Goal: Information Seeking & Learning: Check status

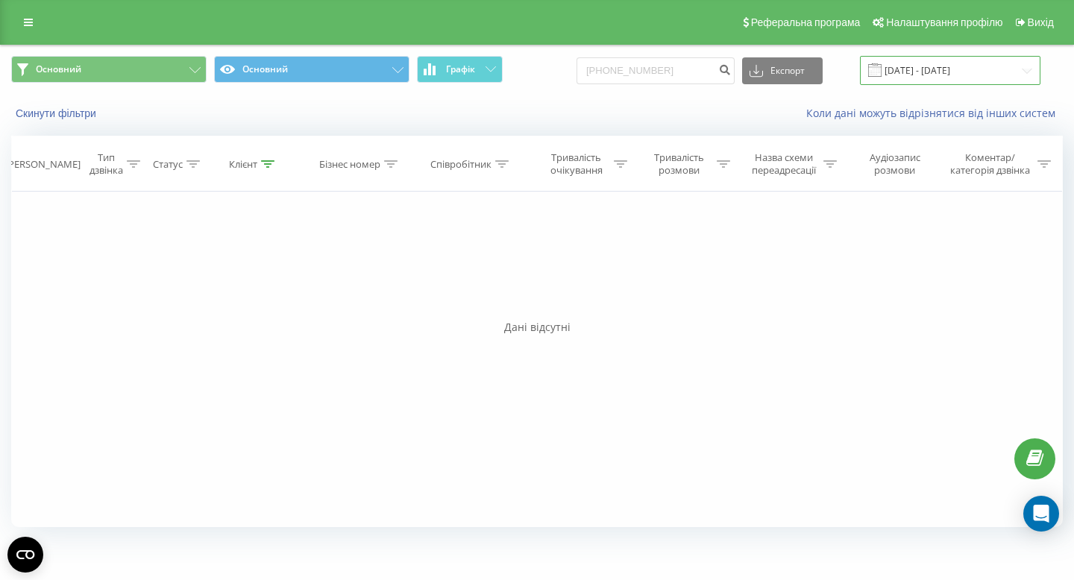
click at [957, 72] on input "[DATE] - [DATE]" at bounding box center [950, 70] width 180 height 29
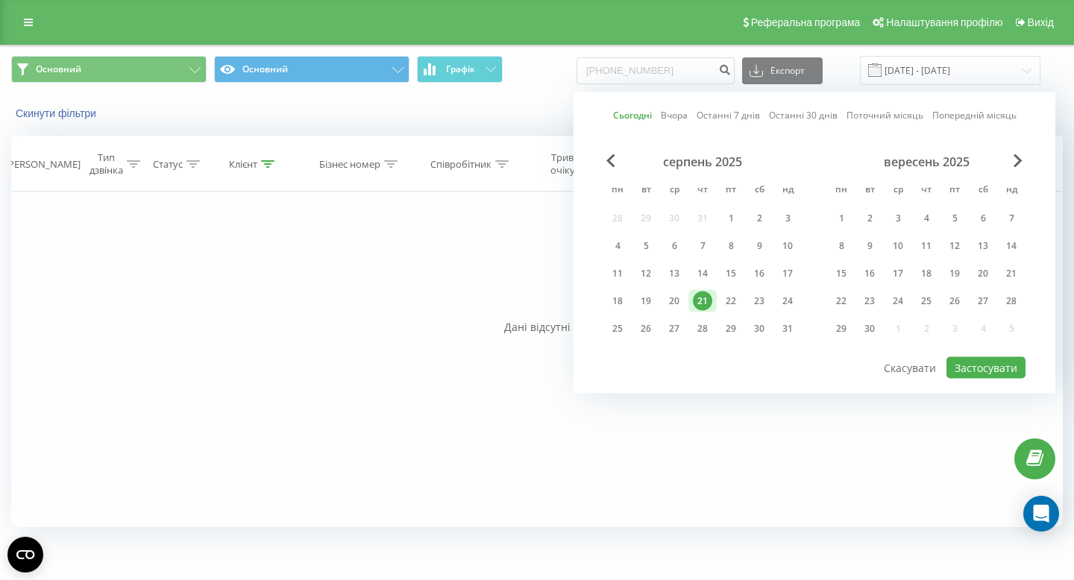
click at [705, 300] on div "21" at bounding box center [702, 301] width 19 height 19
click at [980, 362] on button "Застосувати" at bounding box center [985, 368] width 79 height 22
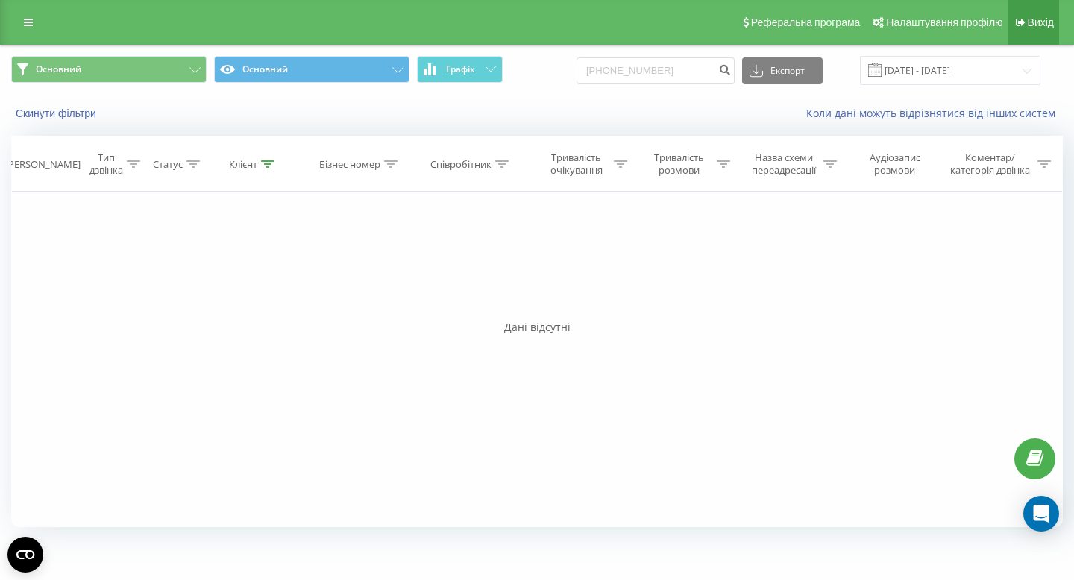
click at [1034, 20] on span "Вихід" at bounding box center [1040, 22] width 26 height 12
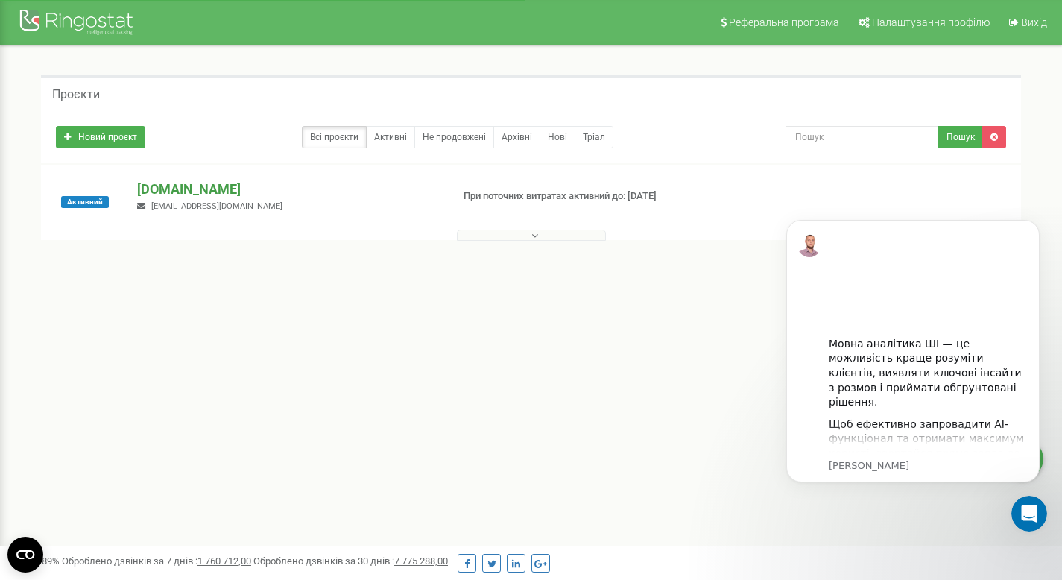
click at [242, 186] on p "[DOMAIN_NAME]" at bounding box center [288, 189] width 302 height 19
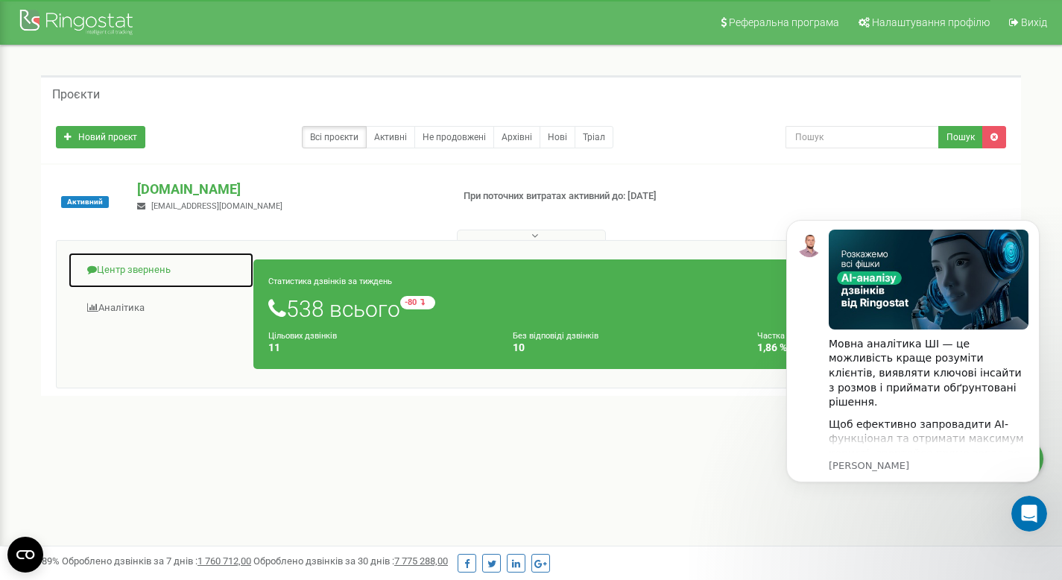
click at [159, 276] on link "Центр звернень" at bounding box center [161, 270] width 186 height 37
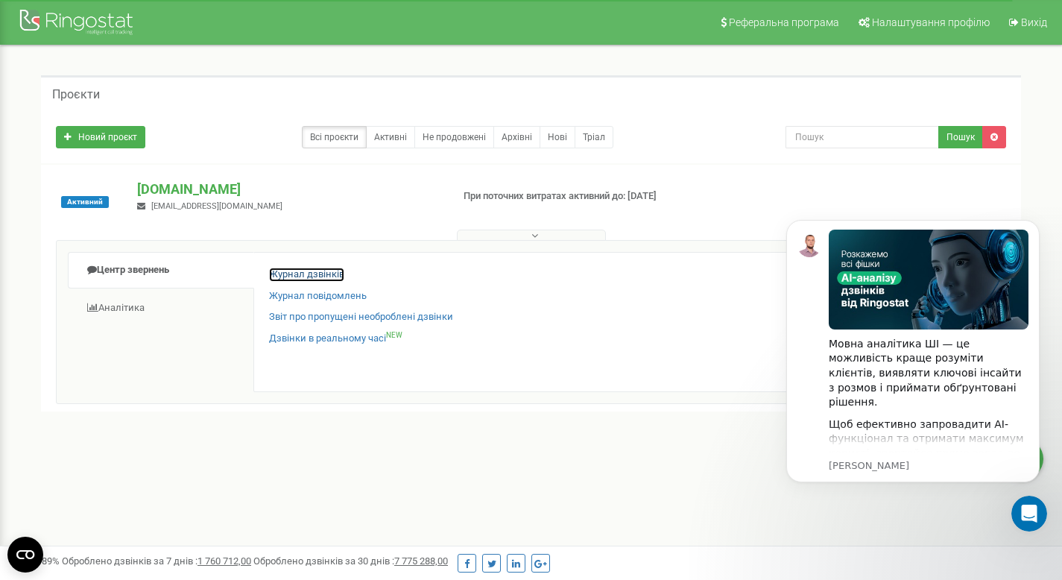
click at [283, 276] on link "Журнал дзвінків" at bounding box center [306, 275] width 75 height 14
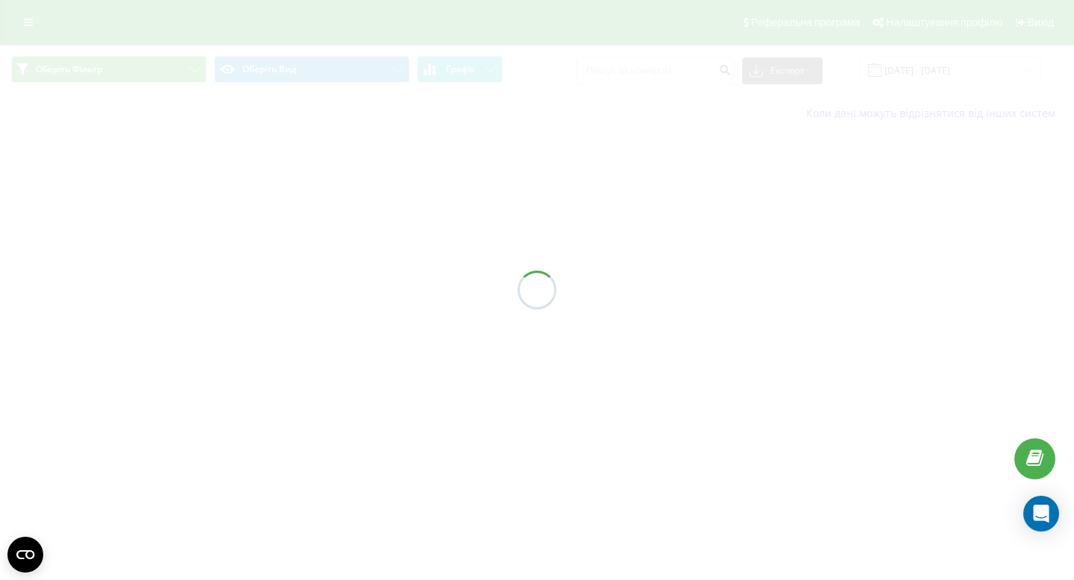
click at [967, 68] on div at bounding box center [537, 290] width 1074 height 580
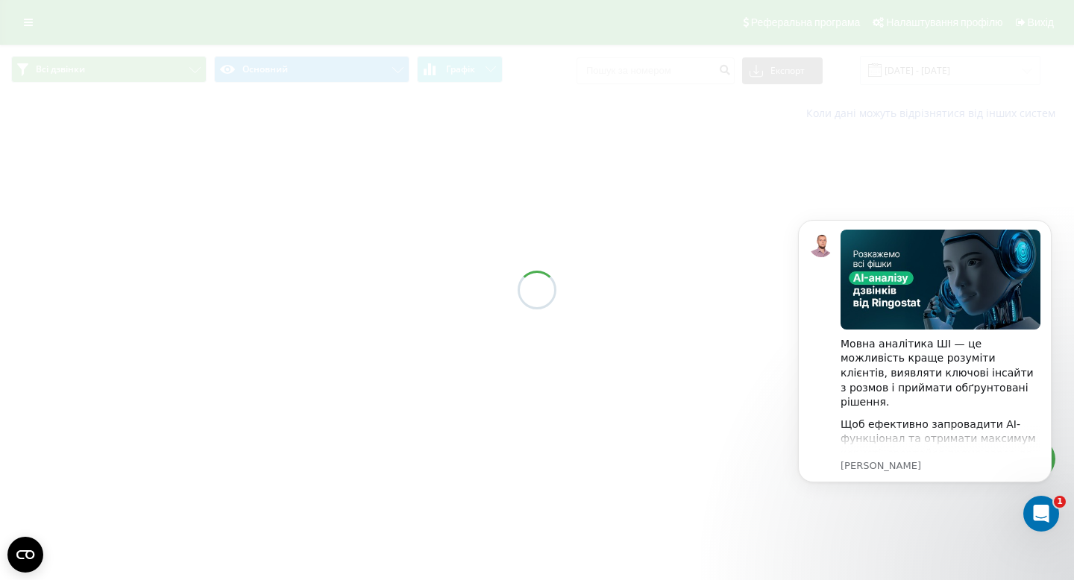
click at [935, 151] on div at bounding box center [537, 290] width 1074 height 580
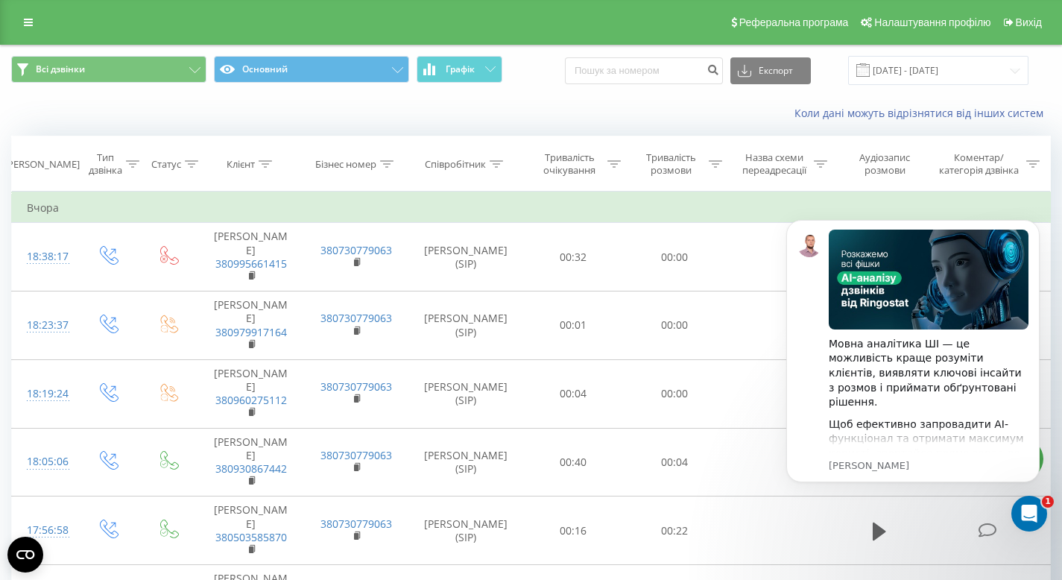
click at [1042, 517] on body "Мовна аналітика ШІ — це можливість краще розуміти клієнтів, виявляти ключові ін…" at bounding box center [913, 369] width 286 height 330
click at [1033, 514] on icon "Відкрити програму для спілкування Intercom" at bounding box center [1027, 512] width 25 height 25
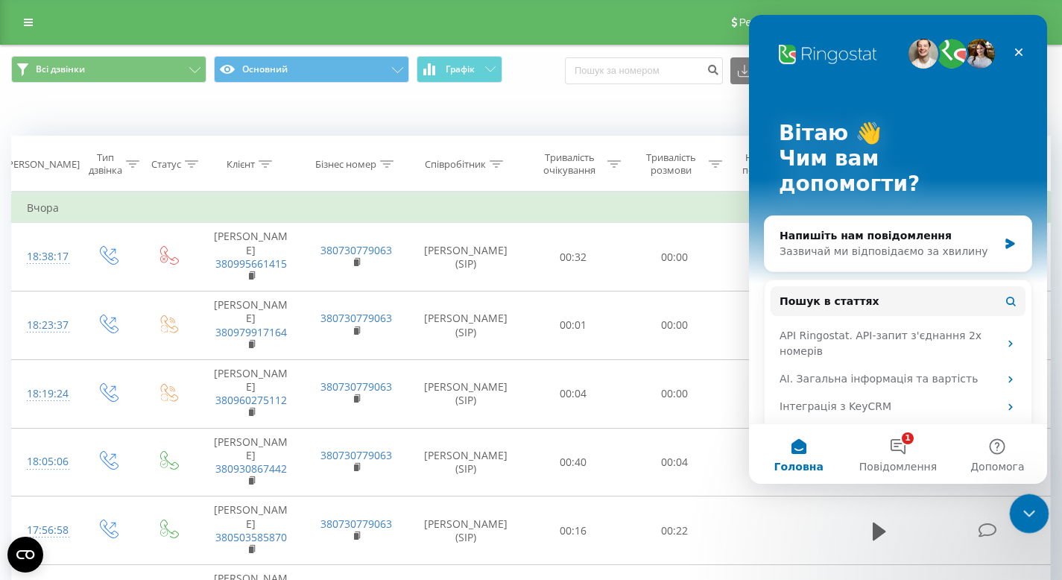
click at [1033, 514] on icon "Закрити програму для спілкування Intercom" at bounding box center [1027, 512] width 18 height 18
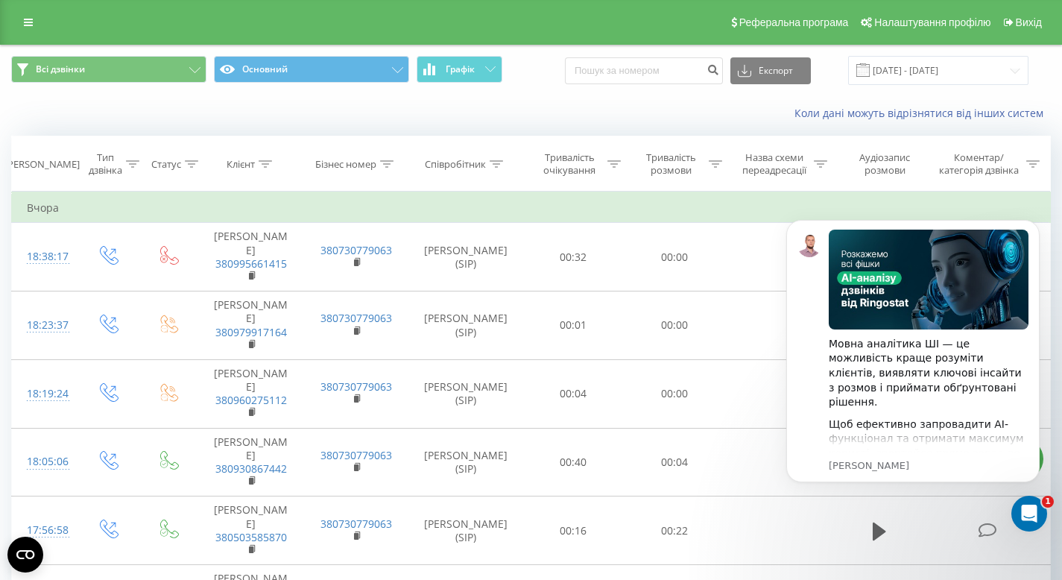
click at [870, 70] on span at bounding box center [863, 69] width 13 height 13
click at [899, 73] on input "22.07.2025 - 22.08.2025" at bounding box center [938, 70] width 180 height 29
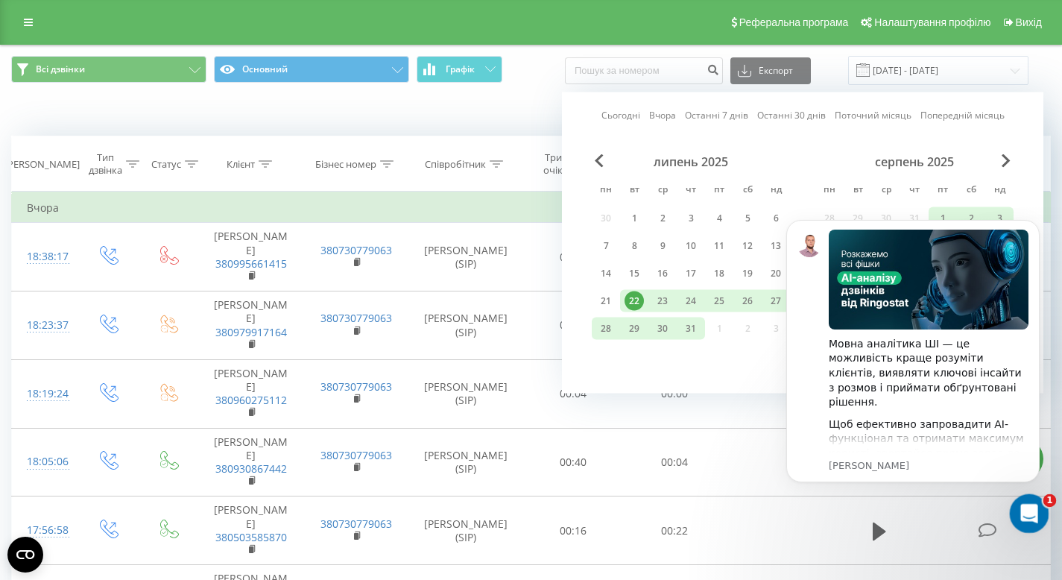
click at [1033, 518] on div "Відкрити програму для спілкування Intercom" at bounding box center [1027, 511] width 49 height 49
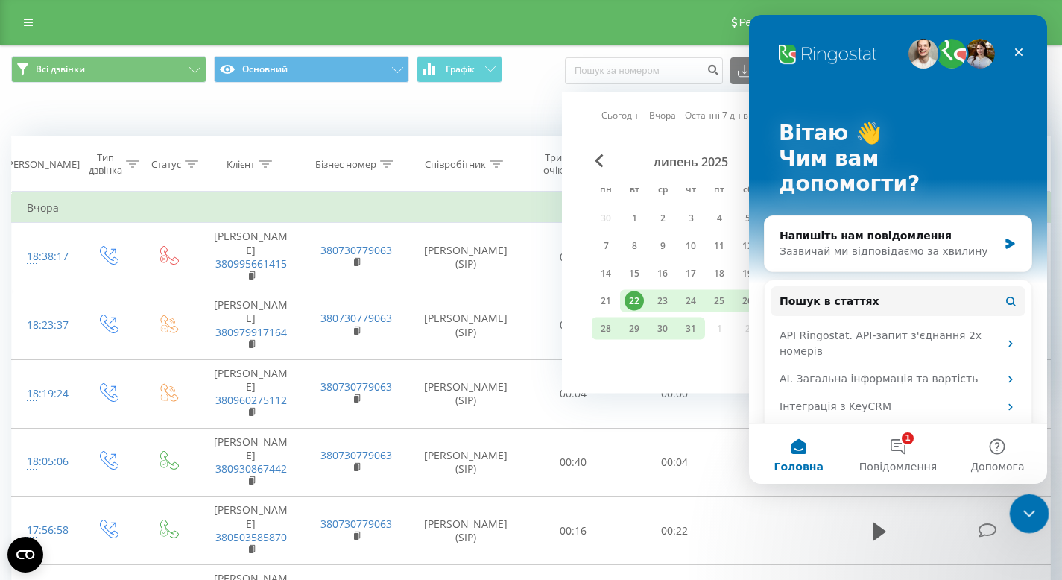
click at [1033, 517] on icon "Закрити програму для спілкування Intercom" at bounding box center [1027, 512] width 18 height 18
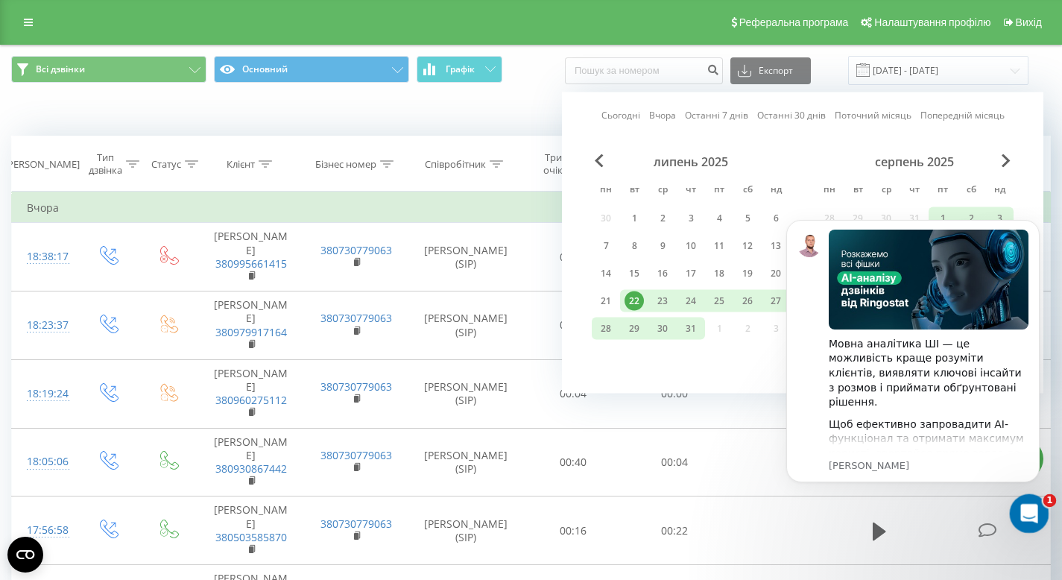
click at [1020, 511] on icon "Відкрити програму для спілкування Intercom" at bounding box center [1027, 512] width 25 height 25
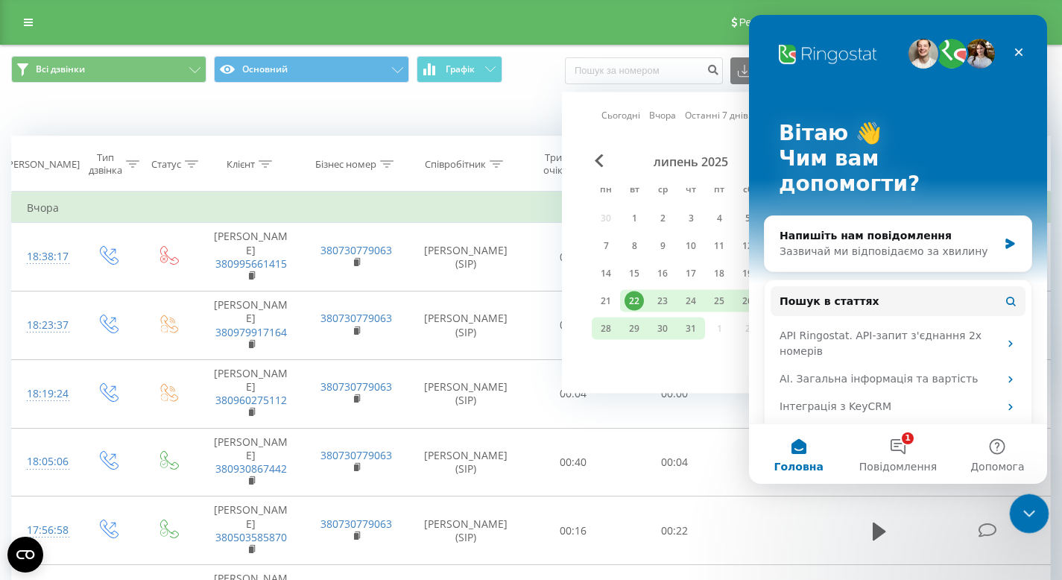
click at [1019, 511] on icon "Закрити програму для спілкування Intercom" at bounding box center [1027, 512] width 18 height 18
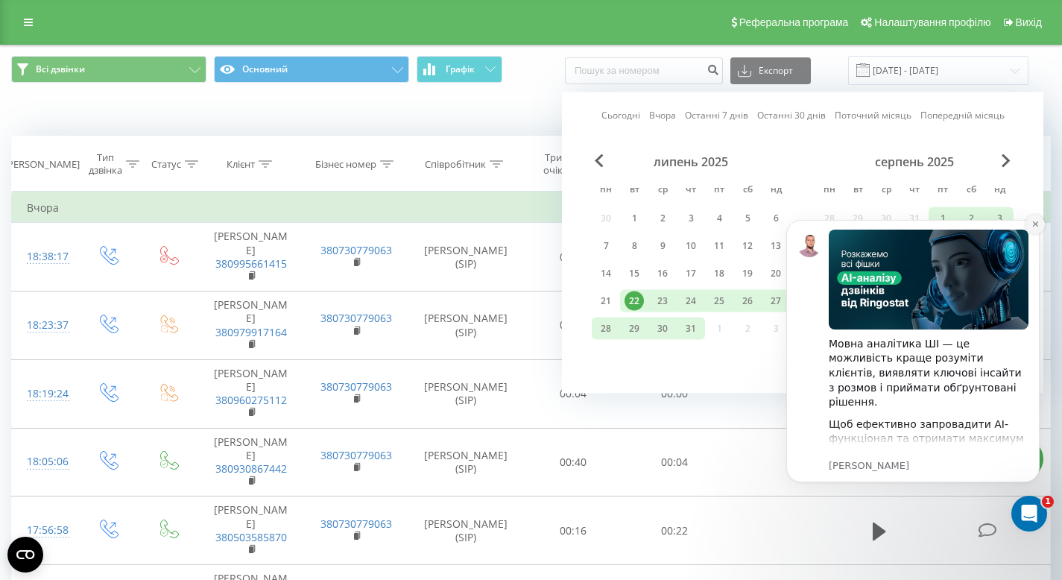
click at [1034, 228] on icon "Dismiss notification" at bounding box center [1036, 224] width 8 height 8
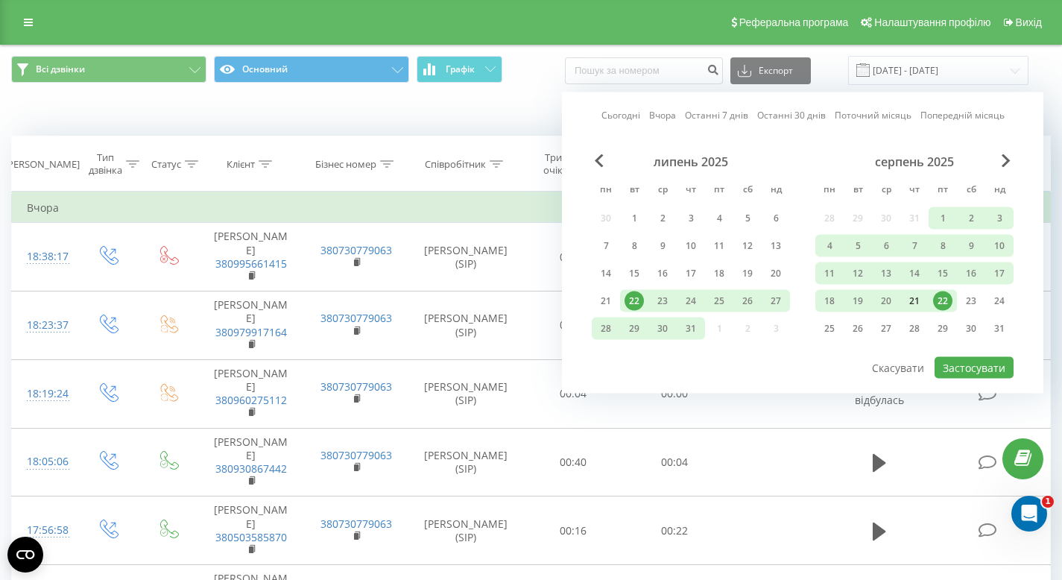
click at [924, 301] on div "21" at bounding box center [914, 301] width 19 height 19
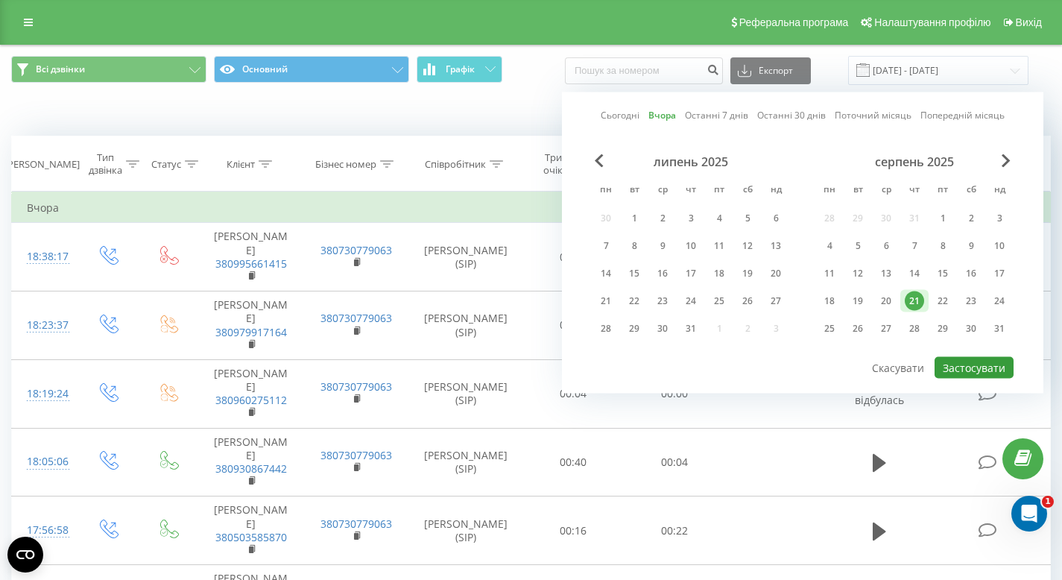
click at [960, 365] on button "Застосувати" at bounding box center [974, 368] width 79 height 22
type input "[DATE] - [DATE]"
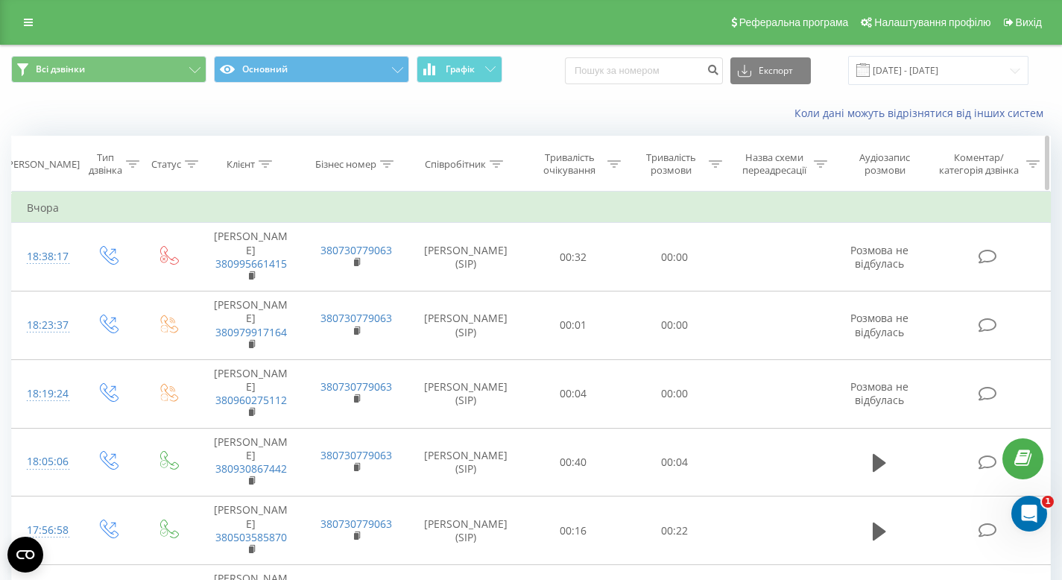
click at [719, 166] on icon at bounding box center [715, 163] width 13 height 7
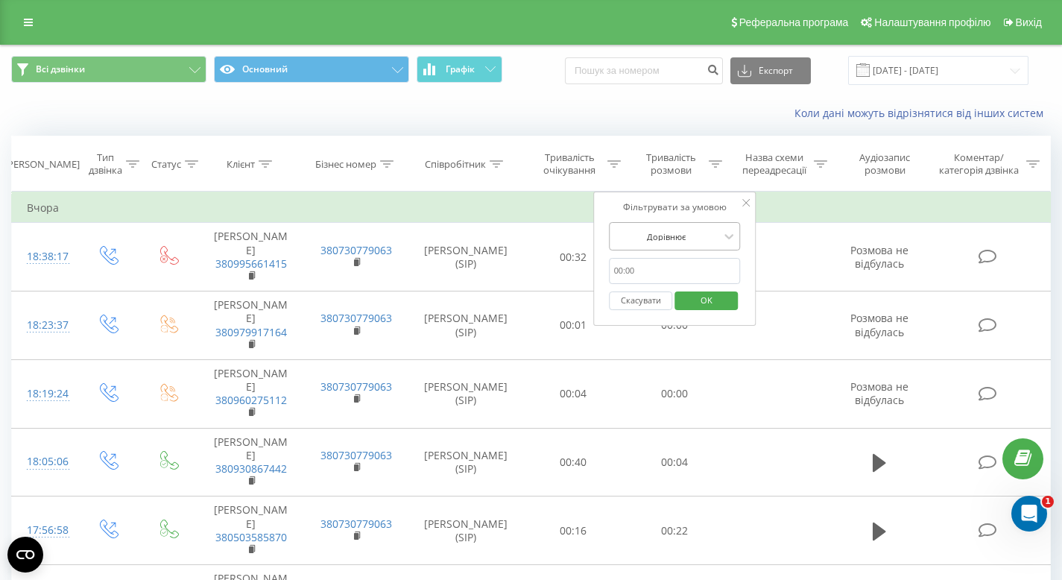
click at [715, 239] on div at bounding box center [667, 237] width 106 height 14
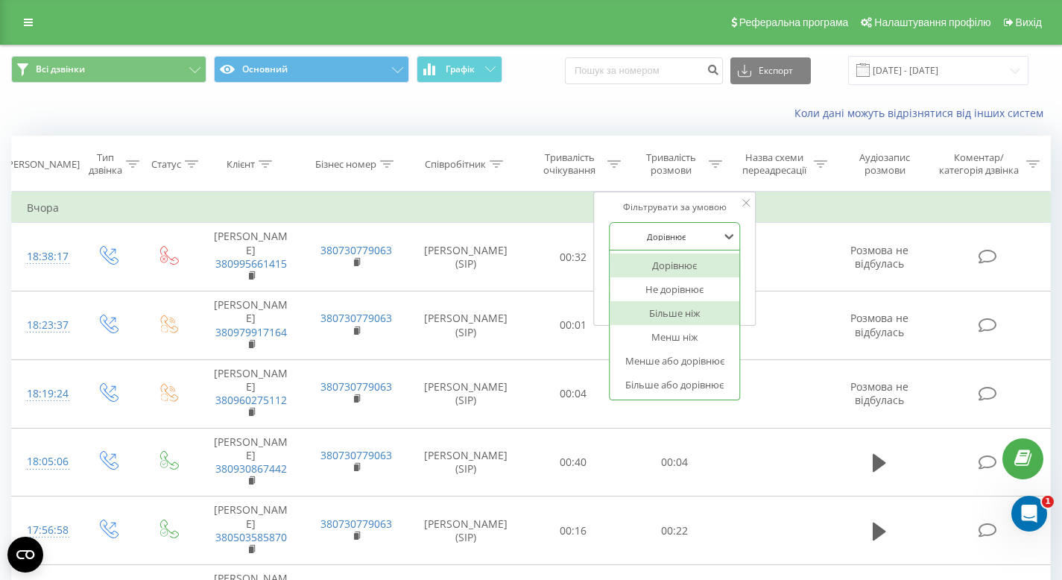
click at [687, 307] on div "Більше ніж" at bounding box center [676, 313] width 130 height 24
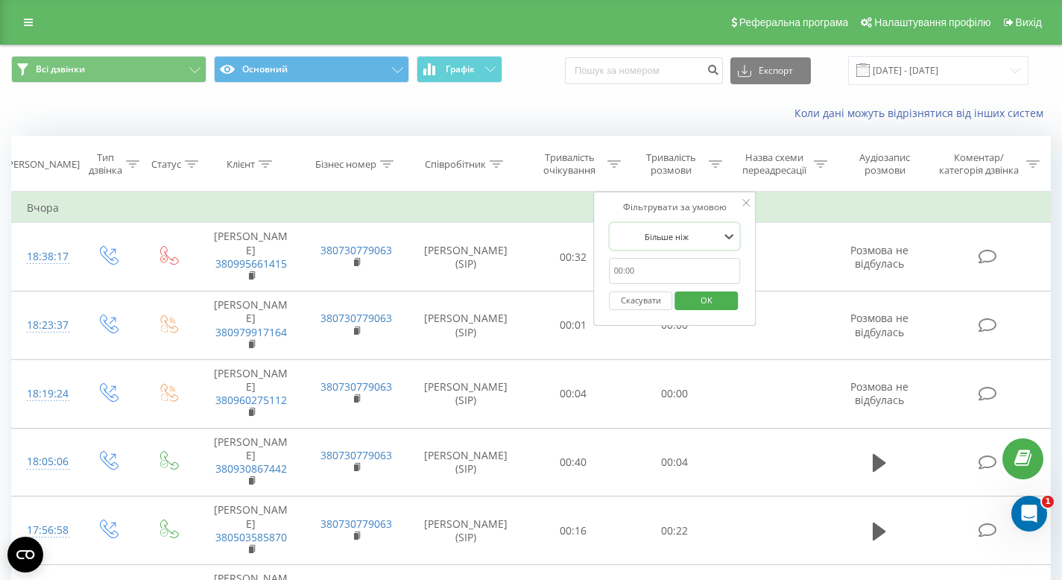
click at [681, 268] on input "text" at bounding box center [675, 271] width 131 height 26
type input "00:20"
click at [695, 305] on span "OK" at bounding box center [707, 300] width 42 height 23
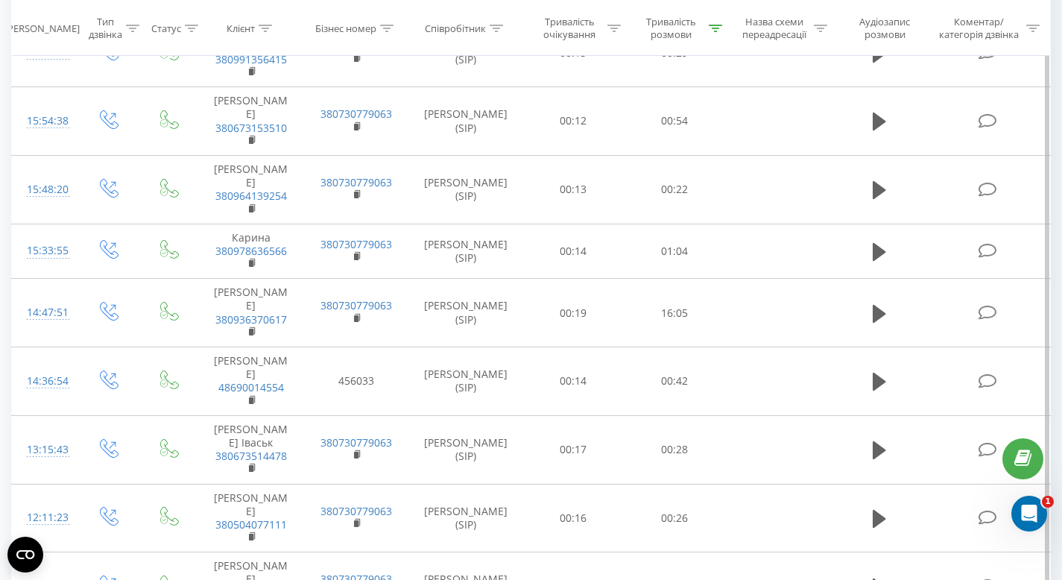
scroll to position [325, 0]
